Goal: Answer question/provide support: Share knowledge or assist other users

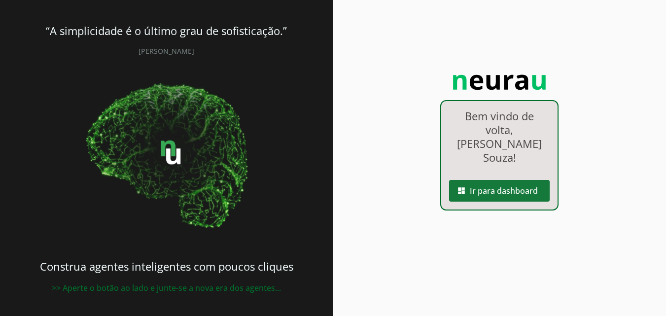
click at [519, 179] on span at bounding box center [499, 191] width 101 height 24
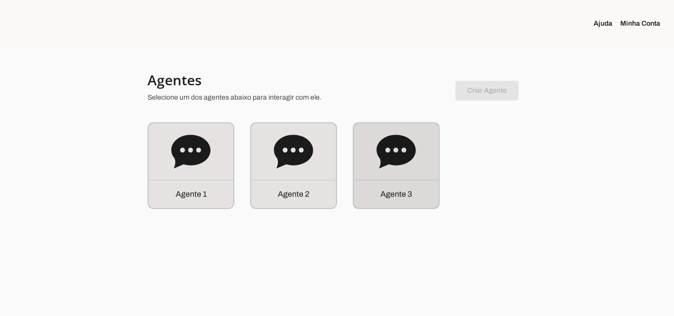
click at [403, 164] on icon at bounding box center [395, 152] width 39 height 34
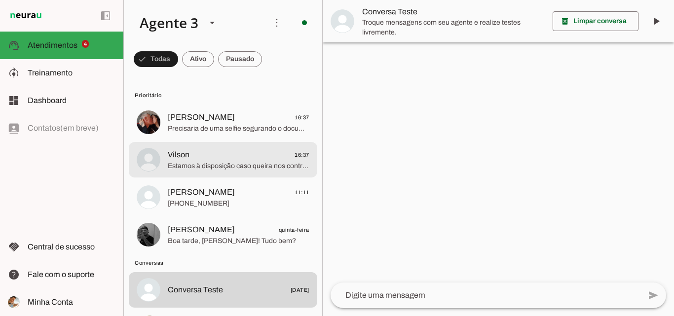
click at [240, 119] on span "[PERSON_NAME] 16:37" at bounding box center [239, 117] width 142 height 12
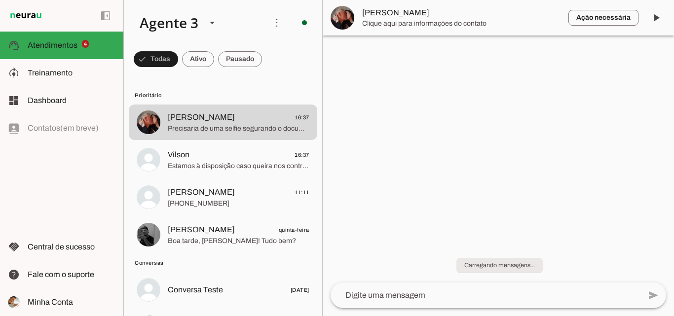
drag, startPoint x: 435, startPoint y: 19, endPoint x: 441, endPoint y: 18, distance: 5.4
click at [436, 19] on span "Clique aqui para informações do contato" at bounding box center [461, 24] width 198 height 10
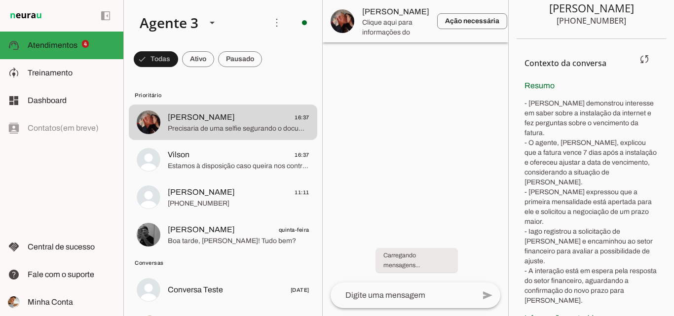
scroll to position [233, 0]
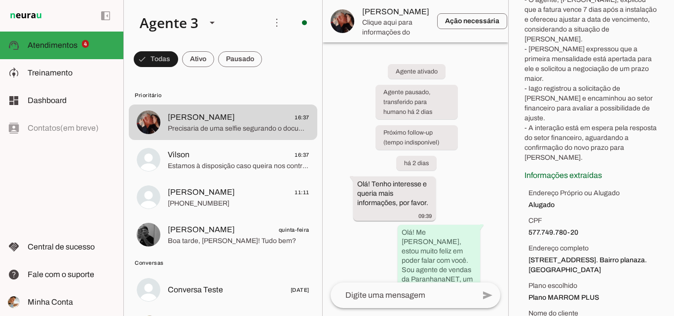
drag, startPoint x: 531, startPoint y: 230, endPoint x: 570, endPoint y: 241, distance: 40.4
click at [570, 255] on span "[STREET_ADDRESS]. Bairro planaza. [GEOGRAPHIC_DATA]" at bounding box center [593, 265] width 130 height 20
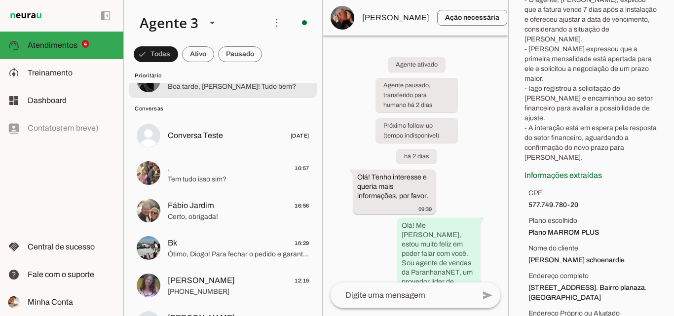
scroll to position [99, 0]
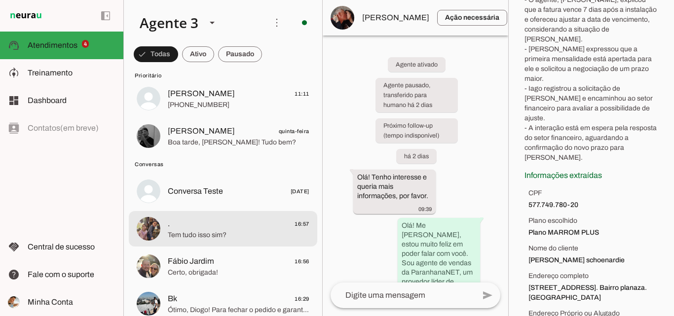
click at [259, 225] on span ". 16:57" at bounding box center [239, 224] width 142 height 12
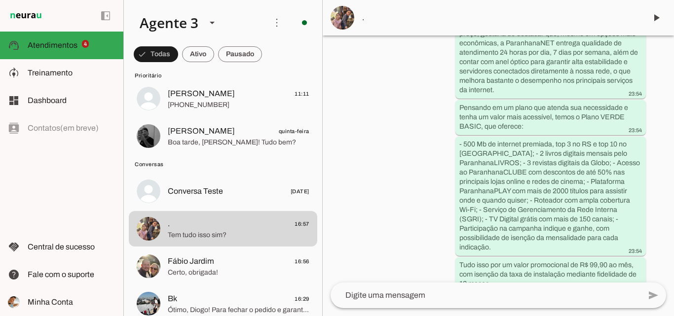
scroll to position [996, 0]
